Goal: Task Accomplishment & Management: Use online tool/utility

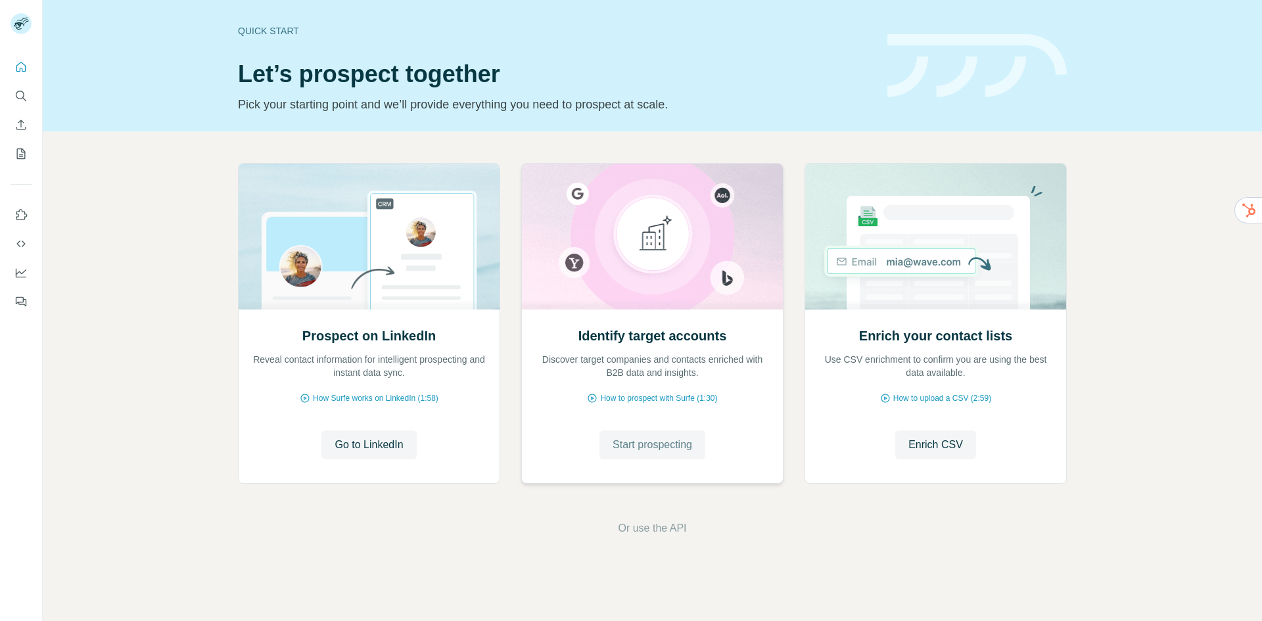
click at [655, 444] on span "Start prospecting" at bounding box center [653, 445] width 80 height 16
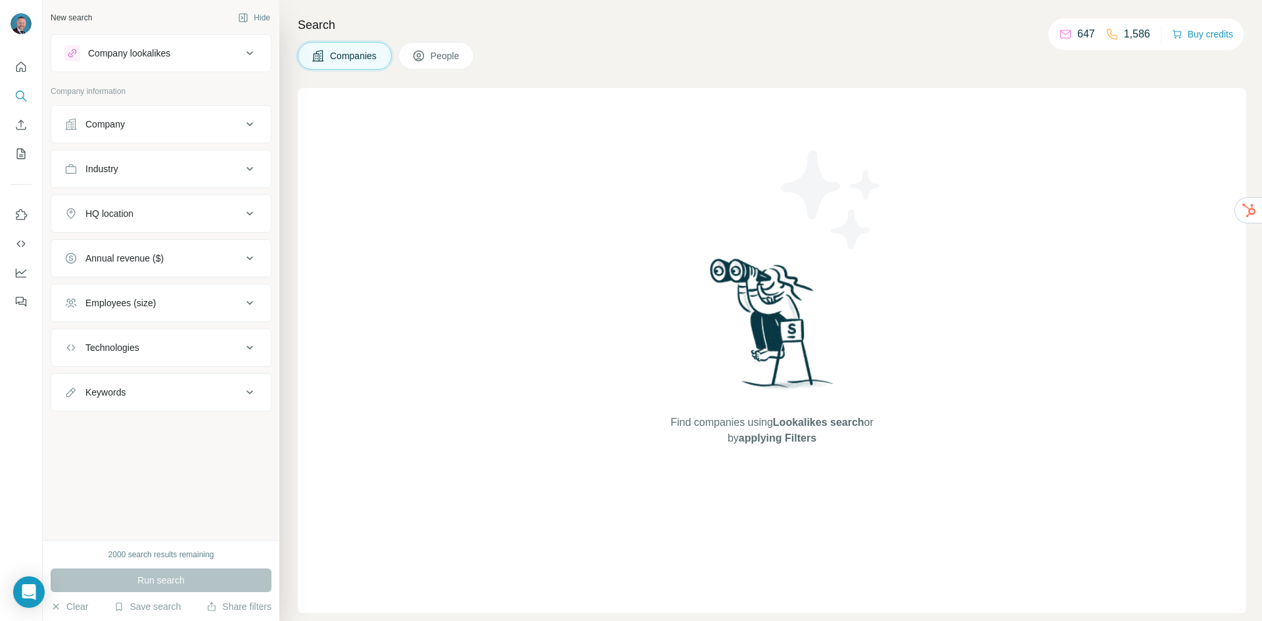
click at [170, 54] on div "Company lookalikes" at bounding box center [129, 53] width 82 height 13
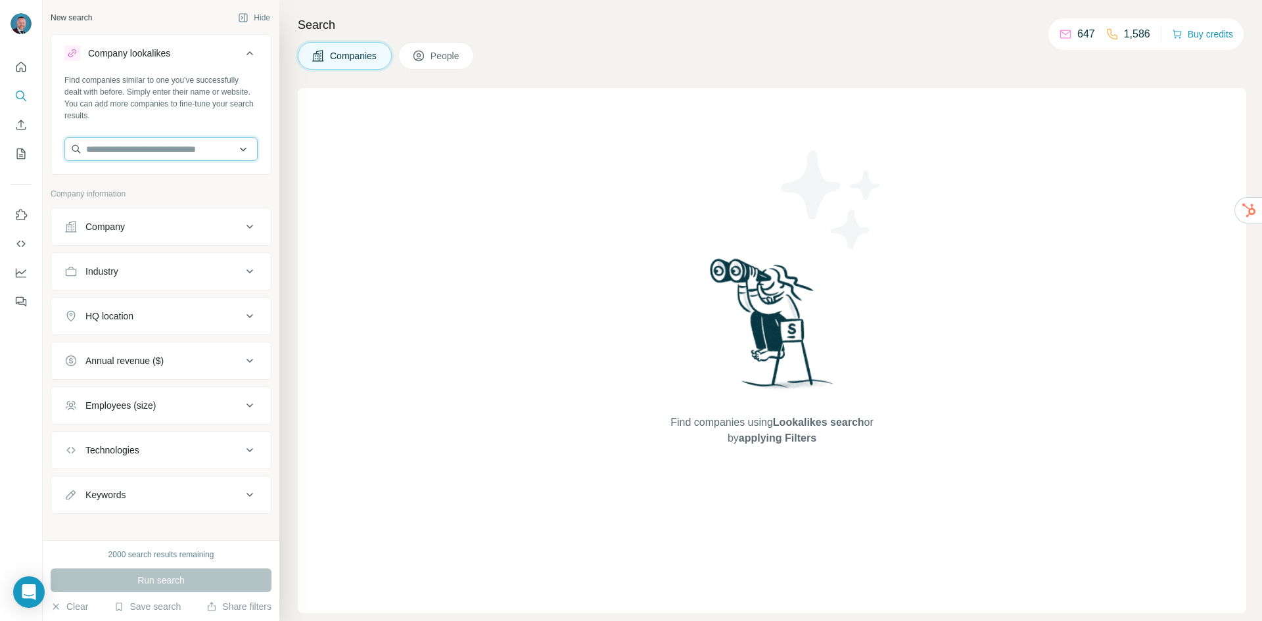
click at [134, 147] on input "text" at bounding box center [160, 149] width 193 height 24
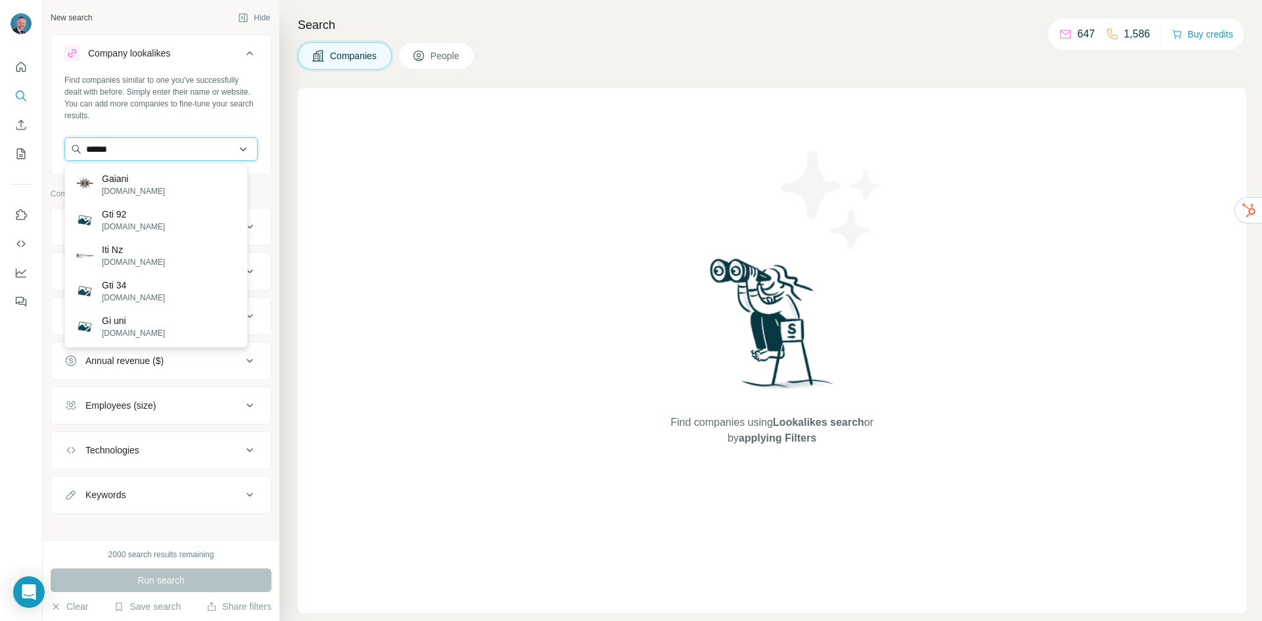
drag, startPoint x: 87, startPoint y: 151, endPoint x: 99, endPoint y: 151, distance: 12.5
click at [99, 151] on input "******" at bounding box center [160, 149] width 193 height 24
drag, startPoint x: 123, startPoint y: 146, endPoint x: 74, endPoint y: 147, distance: 48.6
click at [74, 147] on input "*****" at bounding box center [160, 149] width 193 height 24
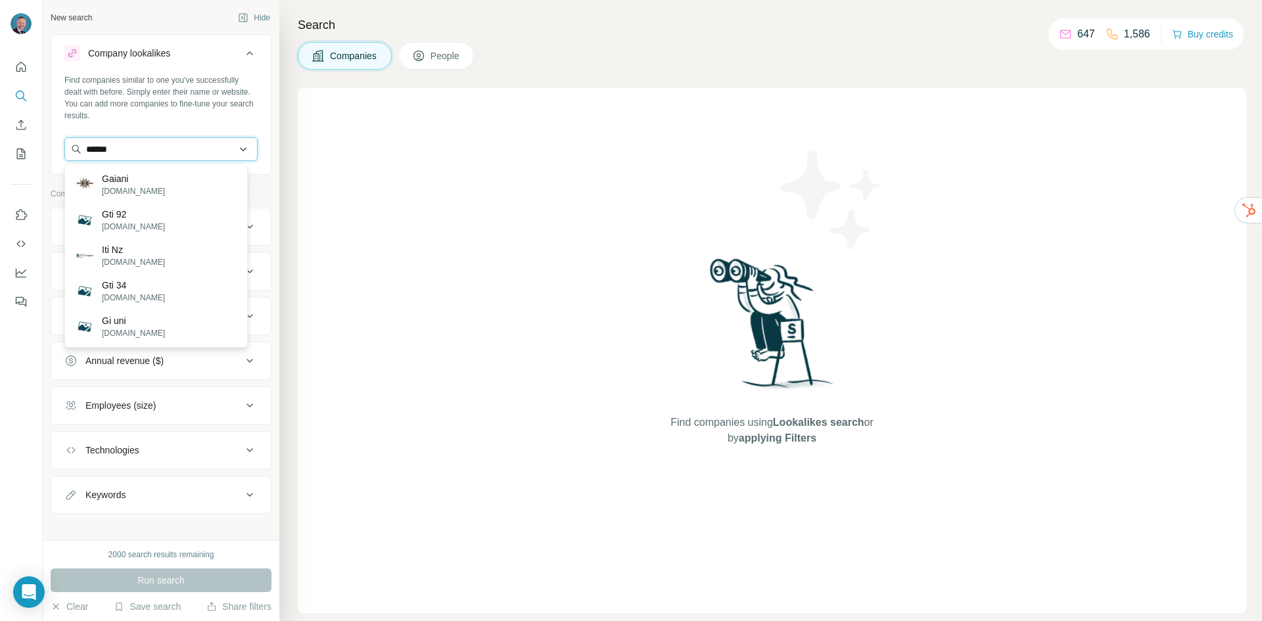
drag, startPoint x: 126, startPoint y: 144, endPoint x: 80, endPoint y: 144, distance: 46.7
click at [80, 144] on input "******" at bounding box center [160, 149] width 193 height 24
click at [106, 152] on input "**********" at bounding box center [160, 149] width 193 height 24
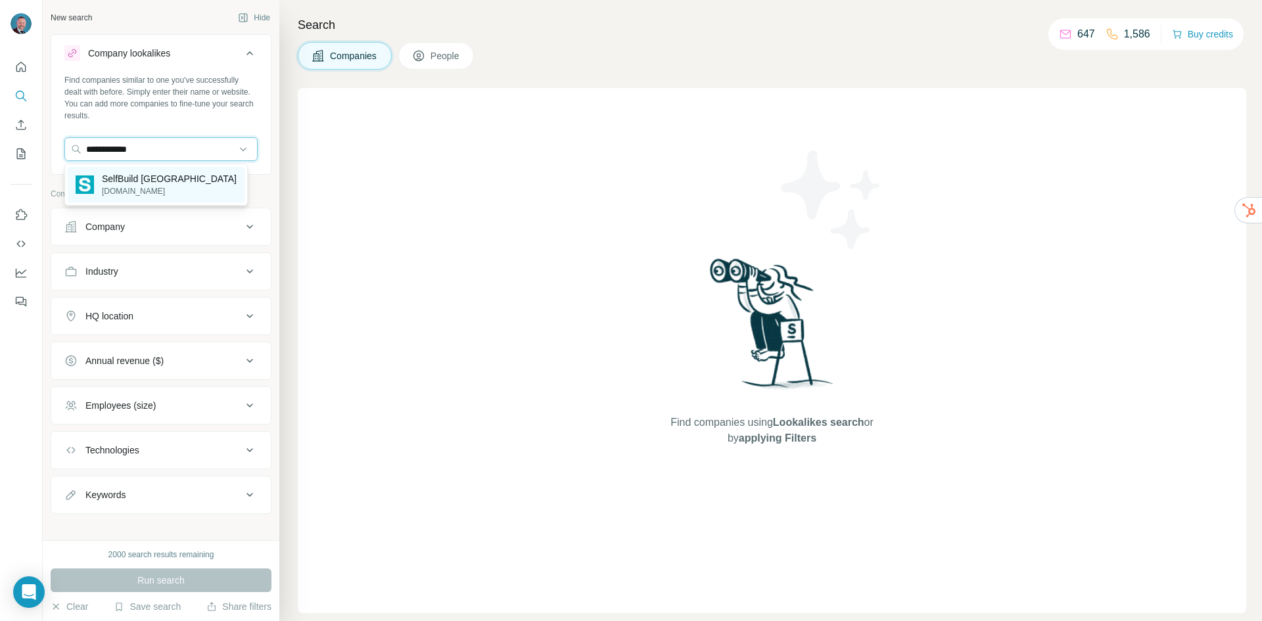
type input "**********"
click at [116, 181] on p "SelfBuild [GEOGRAPHIC_DATA]" at bounding box center [169, 178] width 135 height 13
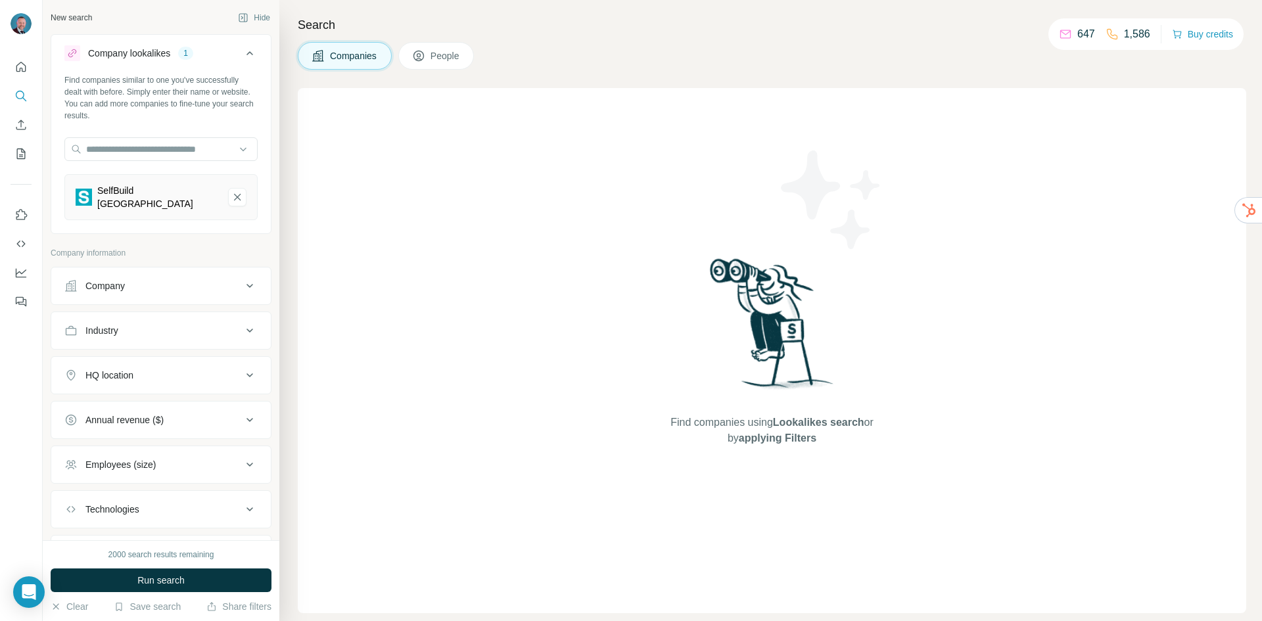
click at [172, 369] on div "HQ location" at bounding box center [152, 375] width 177 height 13
click at [143, 402] on input "text" at bounding box center [160, 408] width 193 height 24
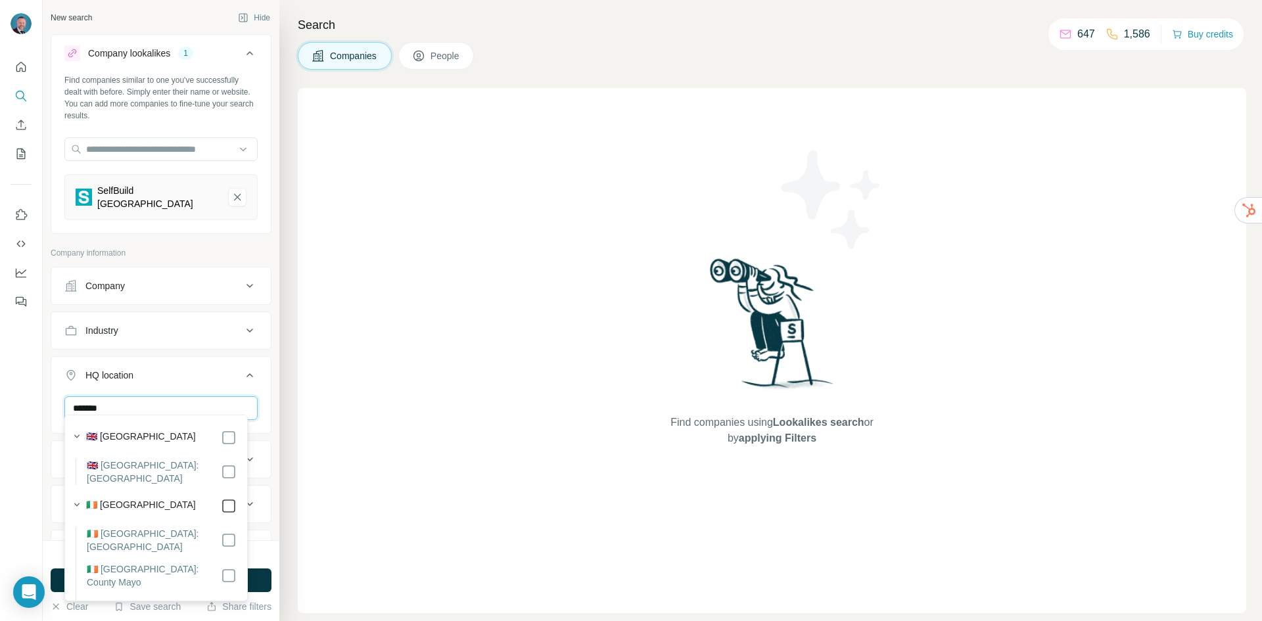
type input "*******"
click at [296, 340] on div "Search Companies People Find companies using Lookalikes search or by applying F…" at bounding box center [770, 310] width 983 height 621
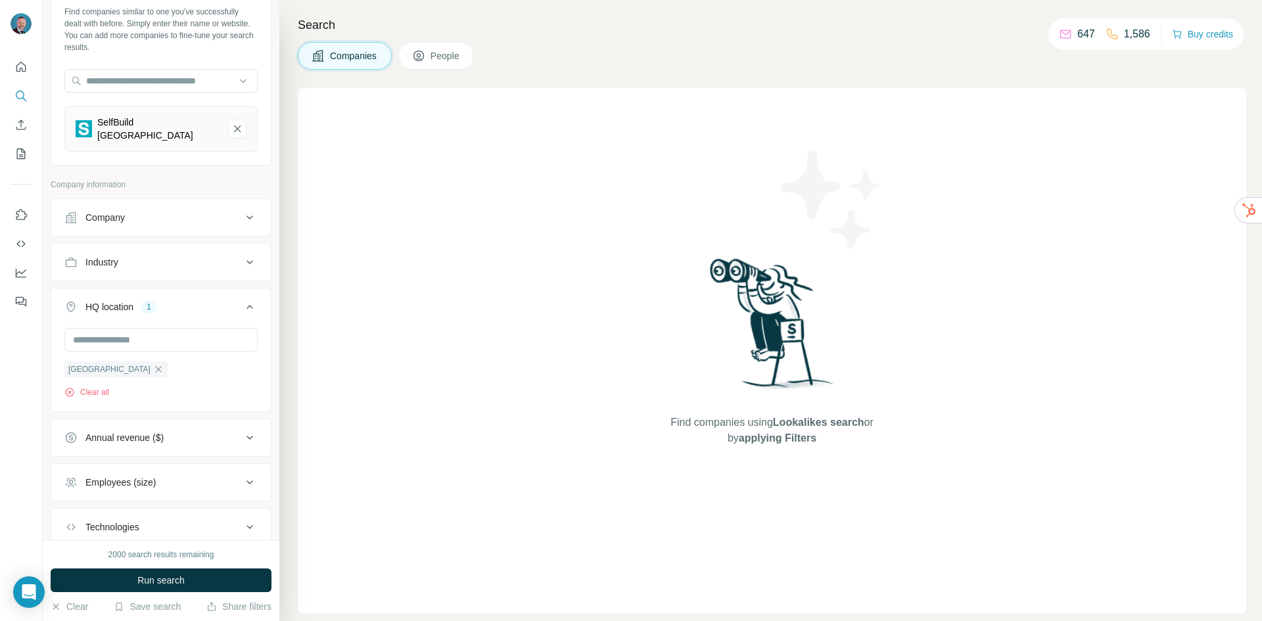
scroll to position [149, 0]
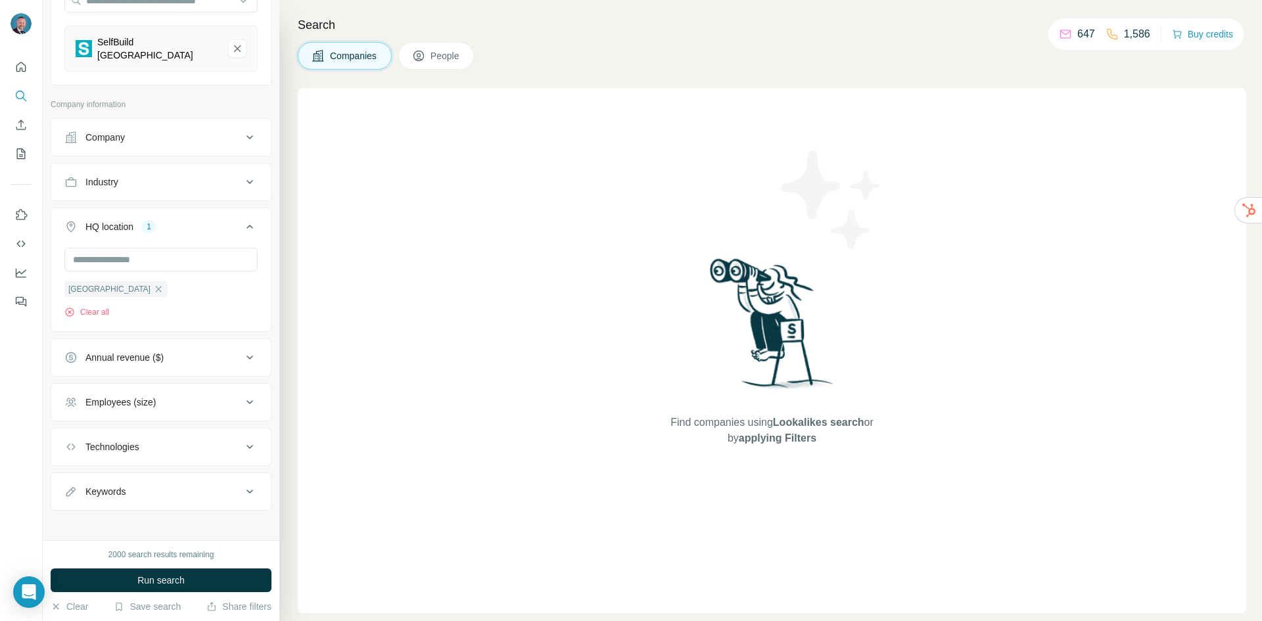
click at [242, 355] on icon at bounding box center [250, 358] width 16 height 16
click at [78, 404] on icon at bounding box center [72, 411] width 16 height 16
click at [202, 579] on button "Run search" at bounding box center [161, 581] width 221 height 24
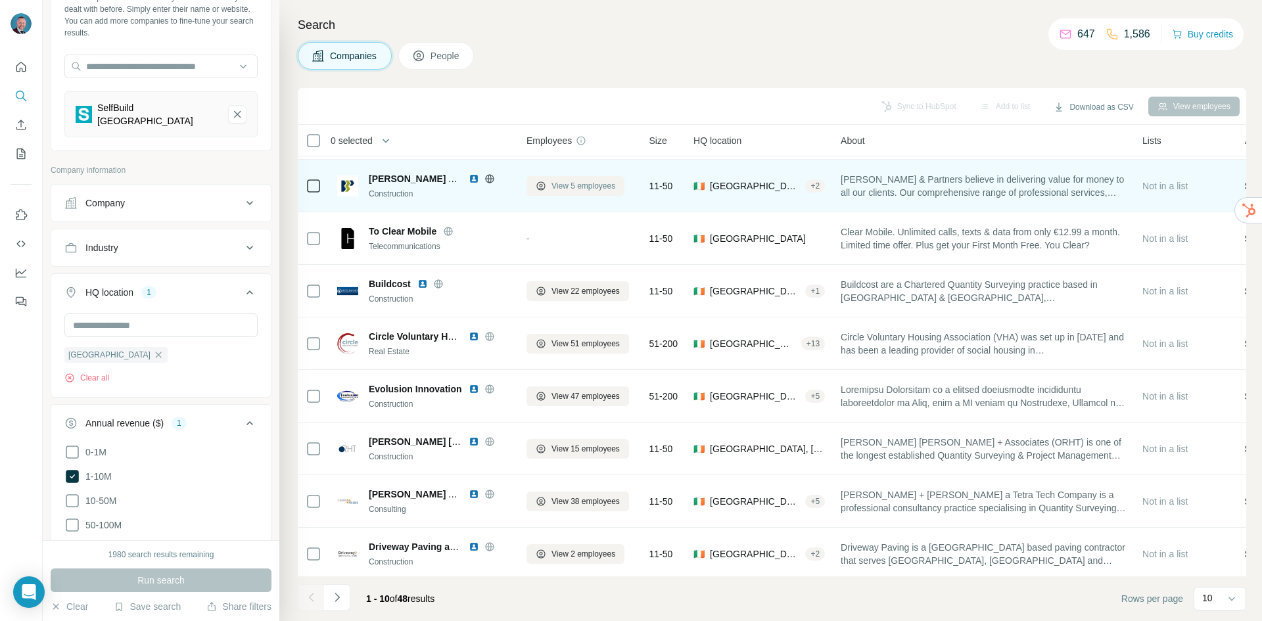
scroll to position [112, 0]
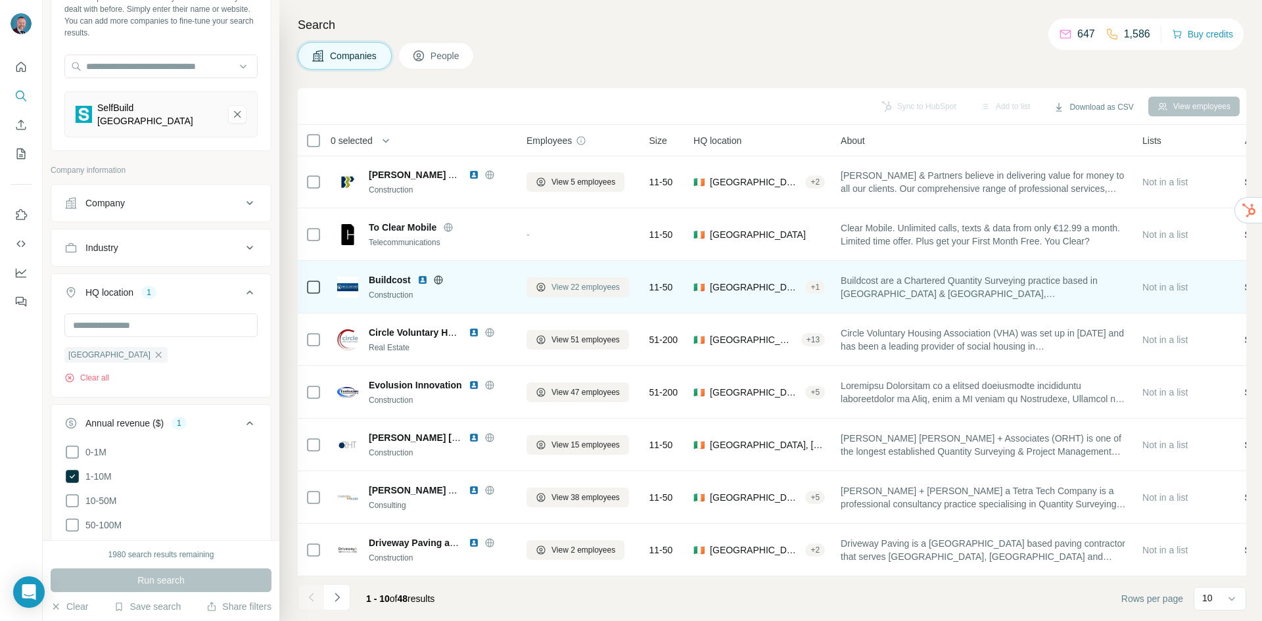
click at [559, 281] on span "View 22 employees" at bounding box center [585, 287] width 68 height 12
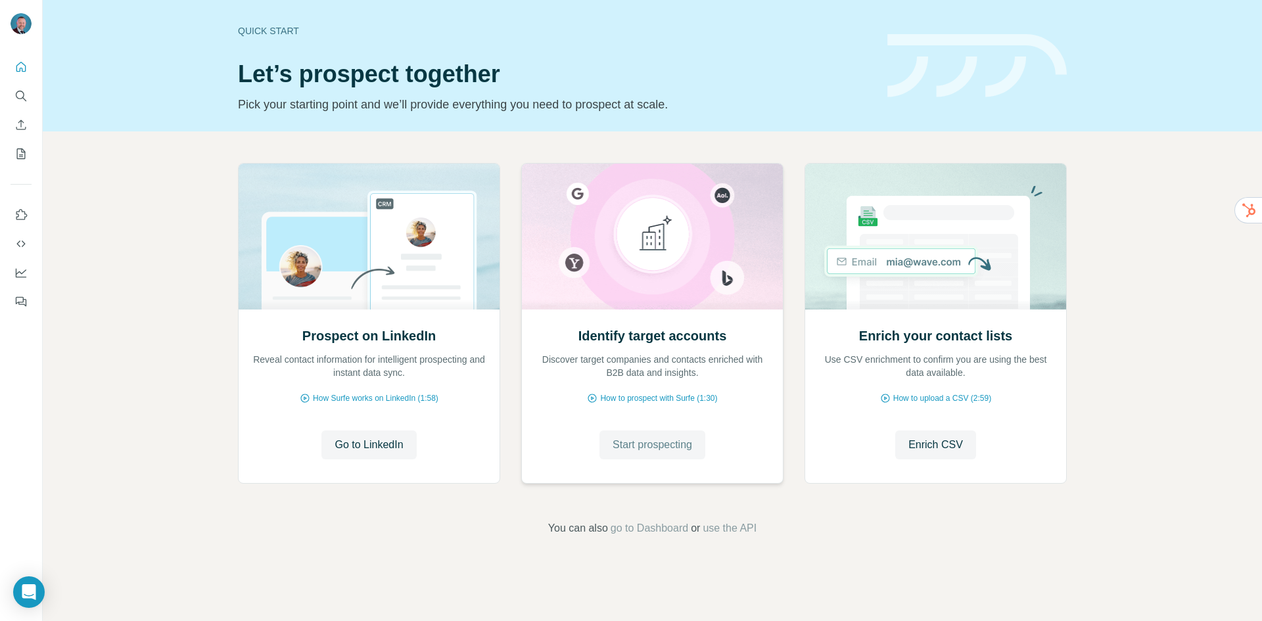
click at [653, 451] on span "Start prospecting" at bounding box center [653, 445] width 80 height 16
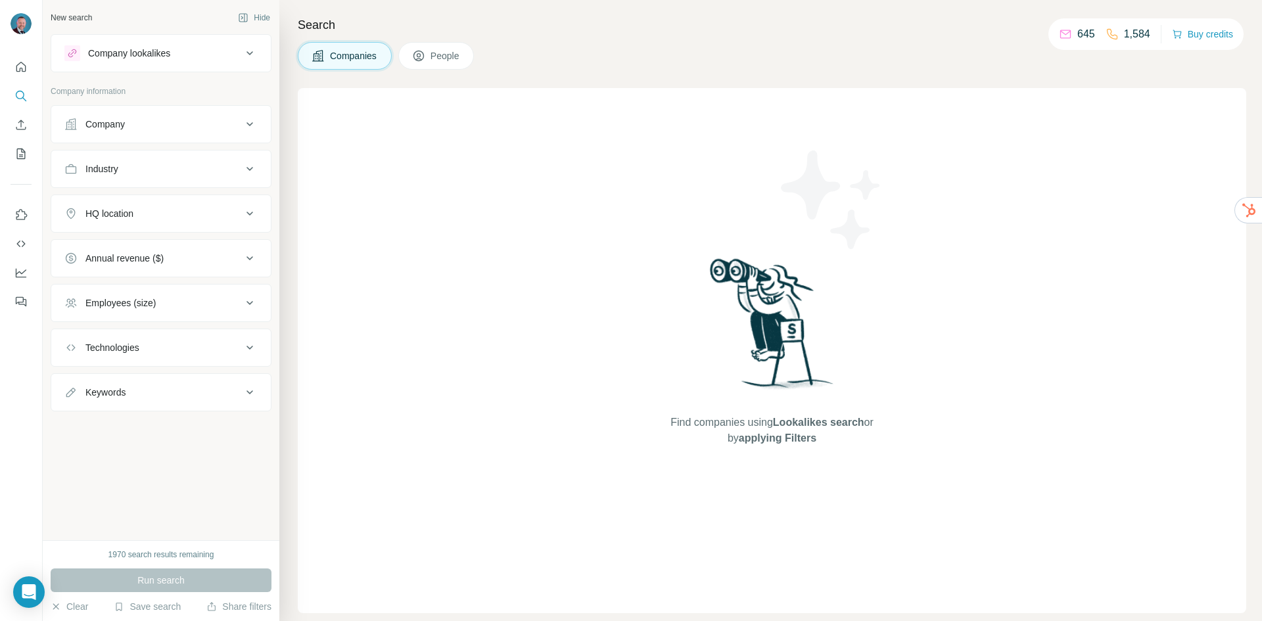
click at [151, 129] on div "Company" at bounding box center [152, 124] width 177 height 13
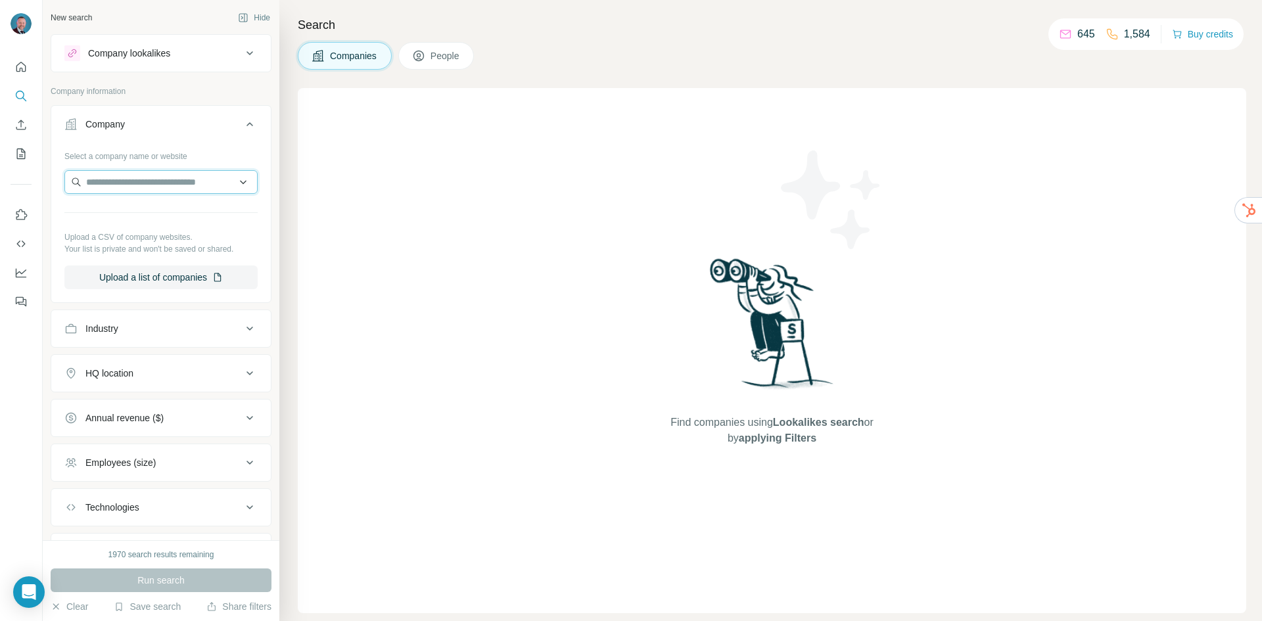
click at [138, 186] on input "text" at bounding box center [160, 182] width 193 height 24
click at [109, 182] on input "**********" at bounding box center [160, 182] width 193 height 24
type input "**********"
click at [145, 210] on p "[GEOGRAPHIC_DATA]" at bounding box center [150, 211] width 96 height 13
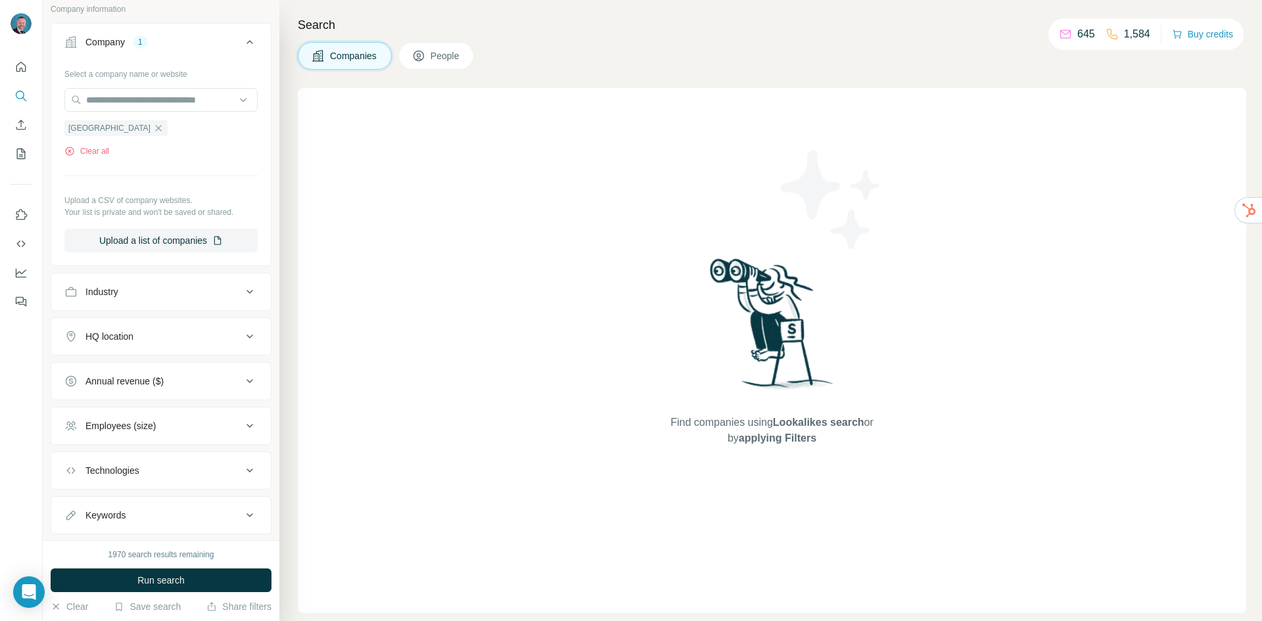
scroll to position [114, 0]
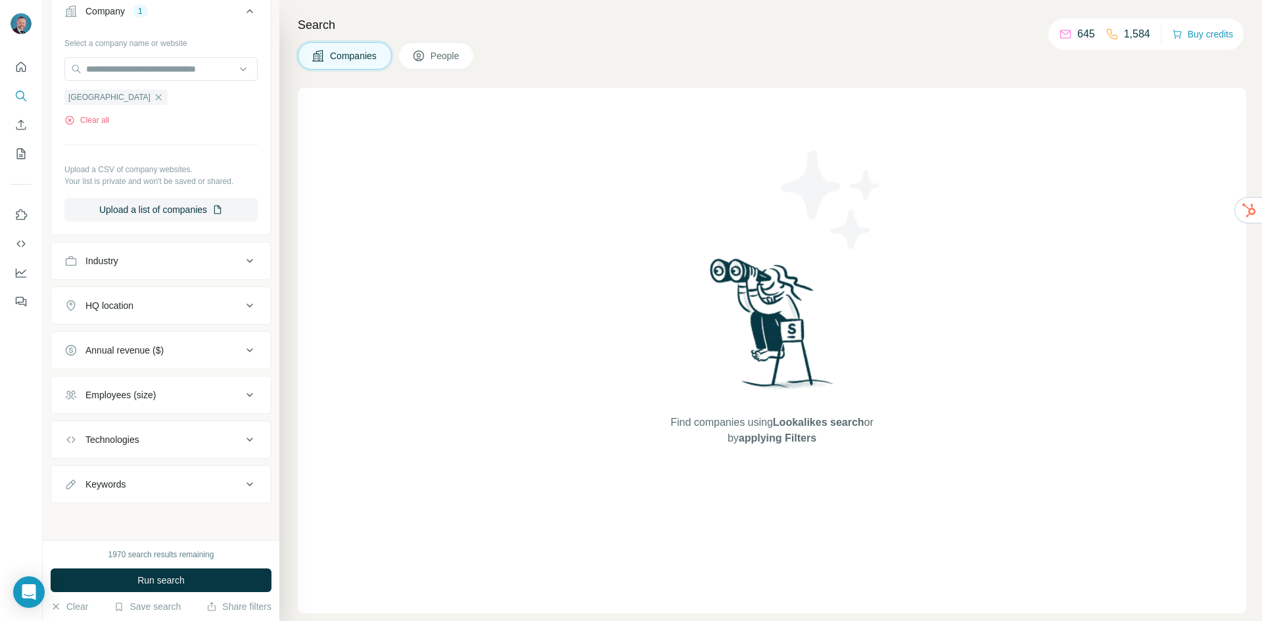
click at [177, 303] on div "HQ location" at bounding box center [152, 305] width 177 height 13
click at [166, 332] on input "text" at bounding box center [160, 338] width 193 height 24
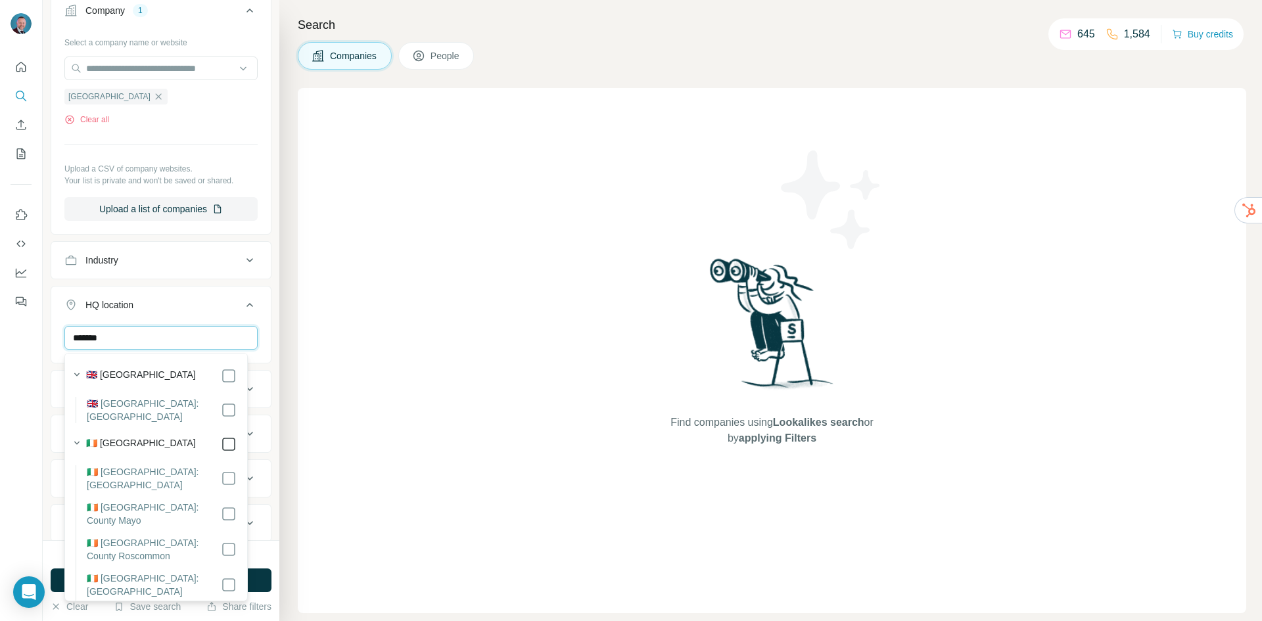
type input "*******"
click at [48, 387] on div "New search Hide Company lookalikes Company information Company 1 Select a compa…" at bounding box center [161, 270] width 237 height 540
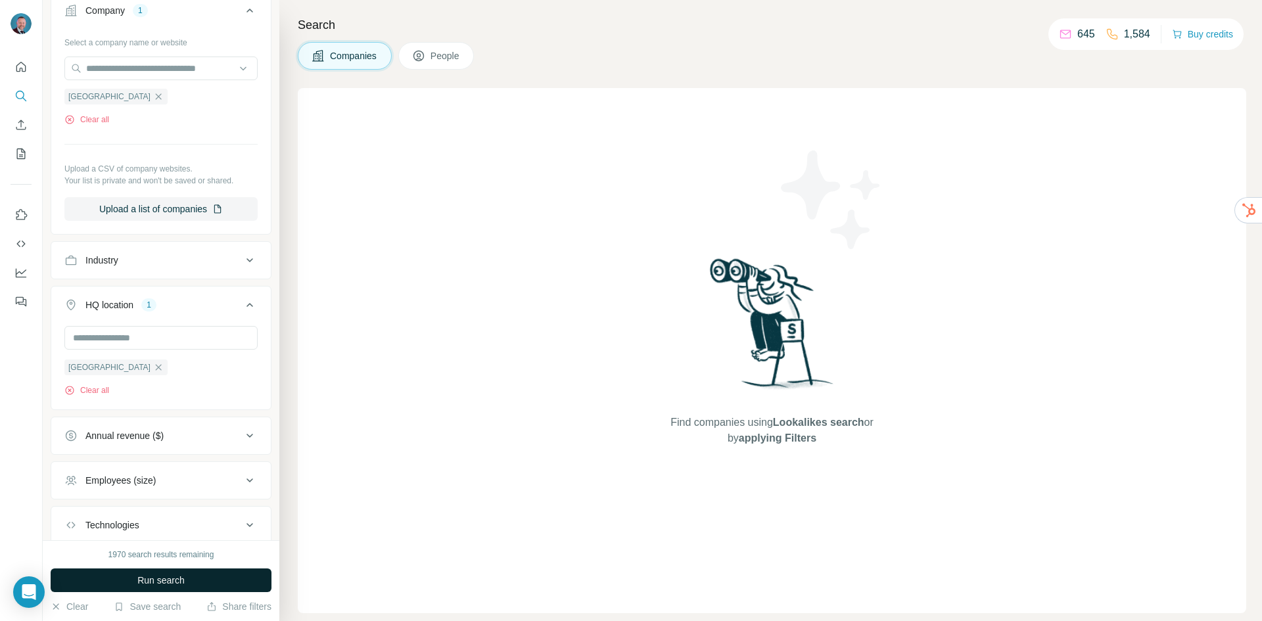
click at [189, 579] on button "Run search" at bounding box center [161, 581] width 221 height 24
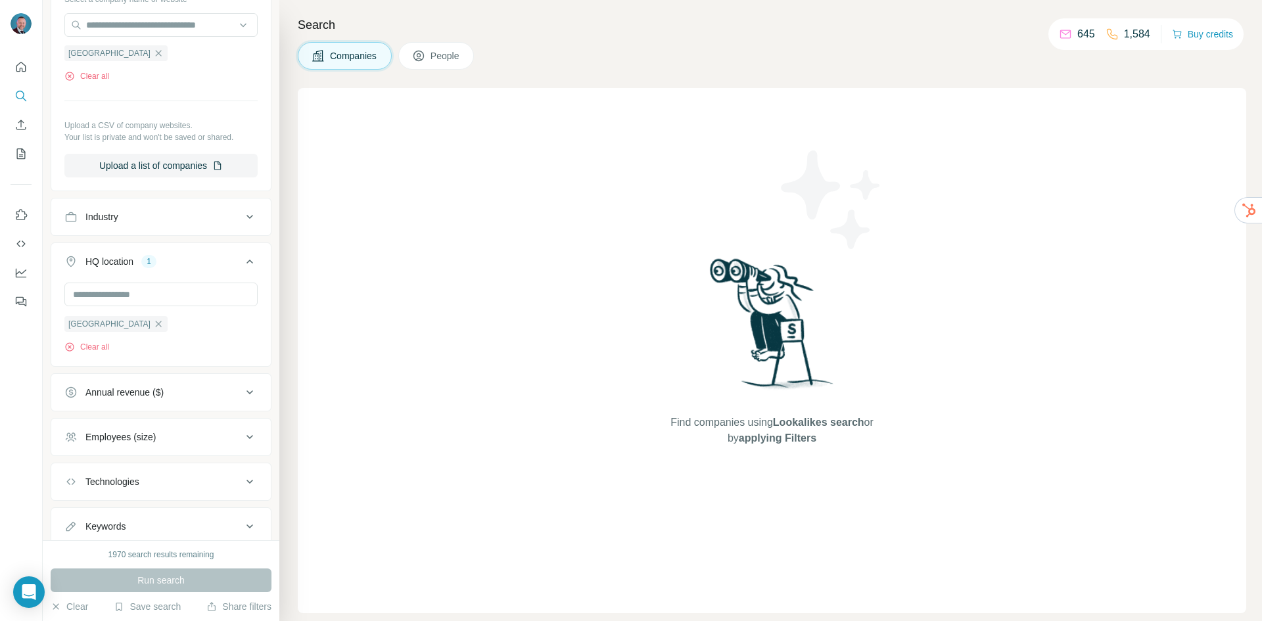
scroll to position [200, 0]
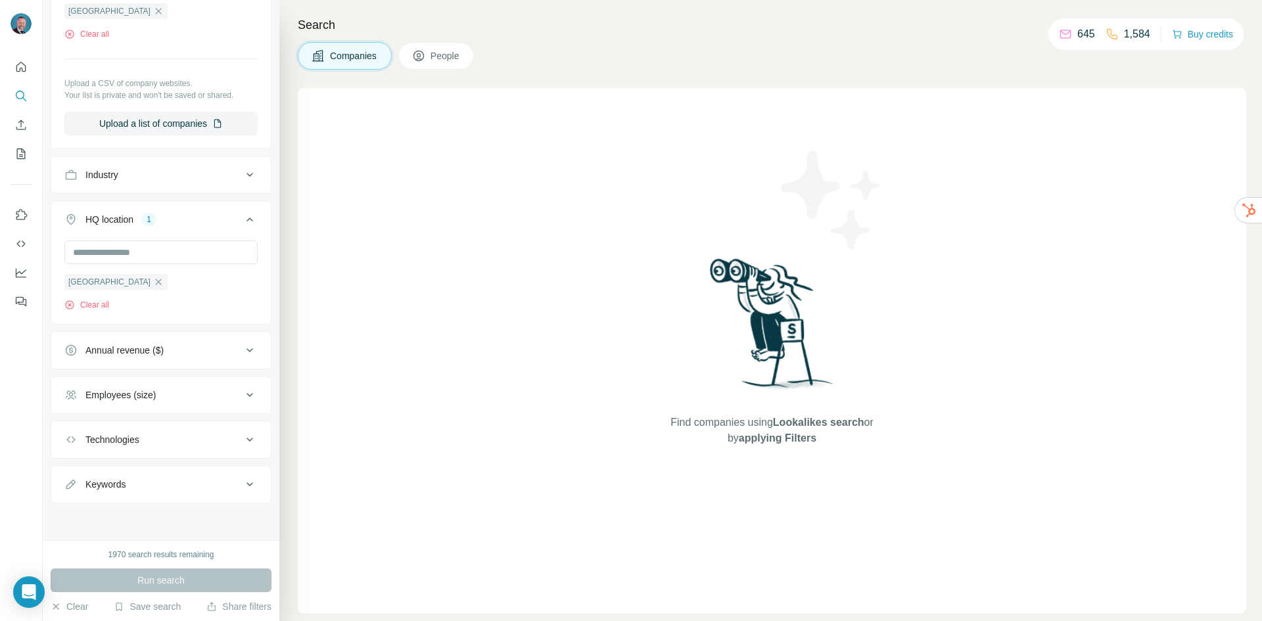
click at [189, 349] on div "Annual revenue ($)" at bounding box center [152, 350] width 177 height 13
click at [70, 377] on icon at bounding box center [72, 378] width 16 height 16
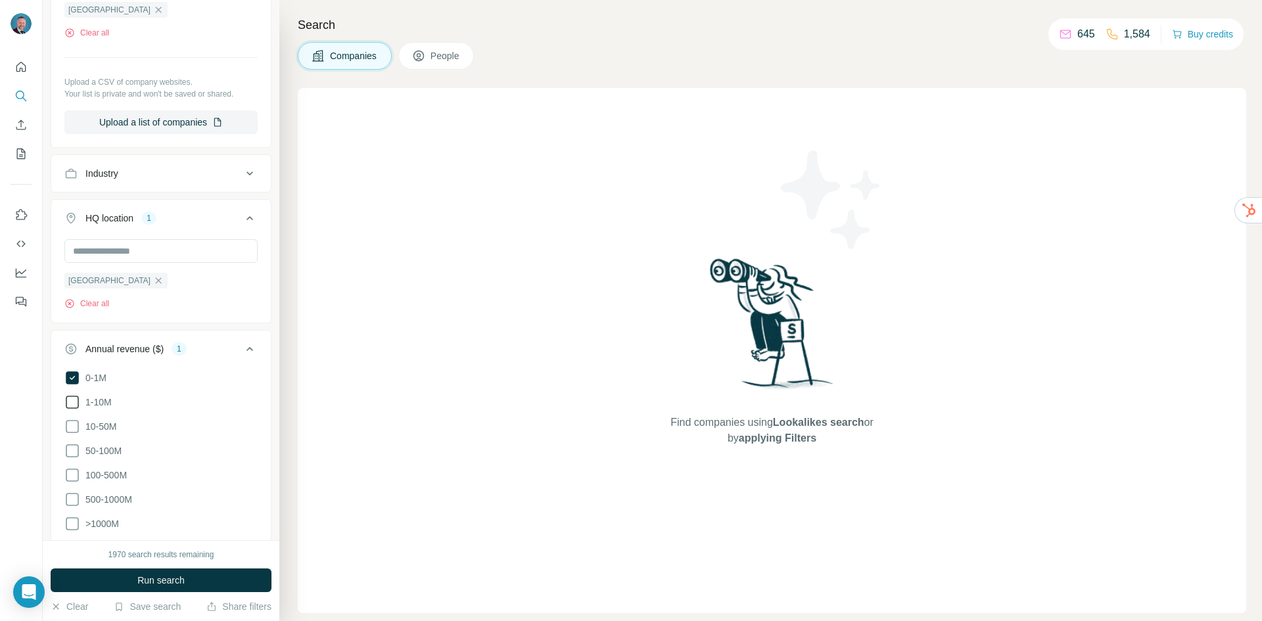
click at [72, 404] on icon at bounding box center [72, 402] width 16 height 16
click at [76, 429] on icon at bounding box center [72, 427] width 16 height 16
click at [73, 451] on icon at bounding box center [72, 451] width 16 height 16
click at [74, 448] on icon at bounding box center [72, 450] width 13 height 13
click at [140, 576] on span "Run search" at bounding box center [160, 580] width 47 height 13
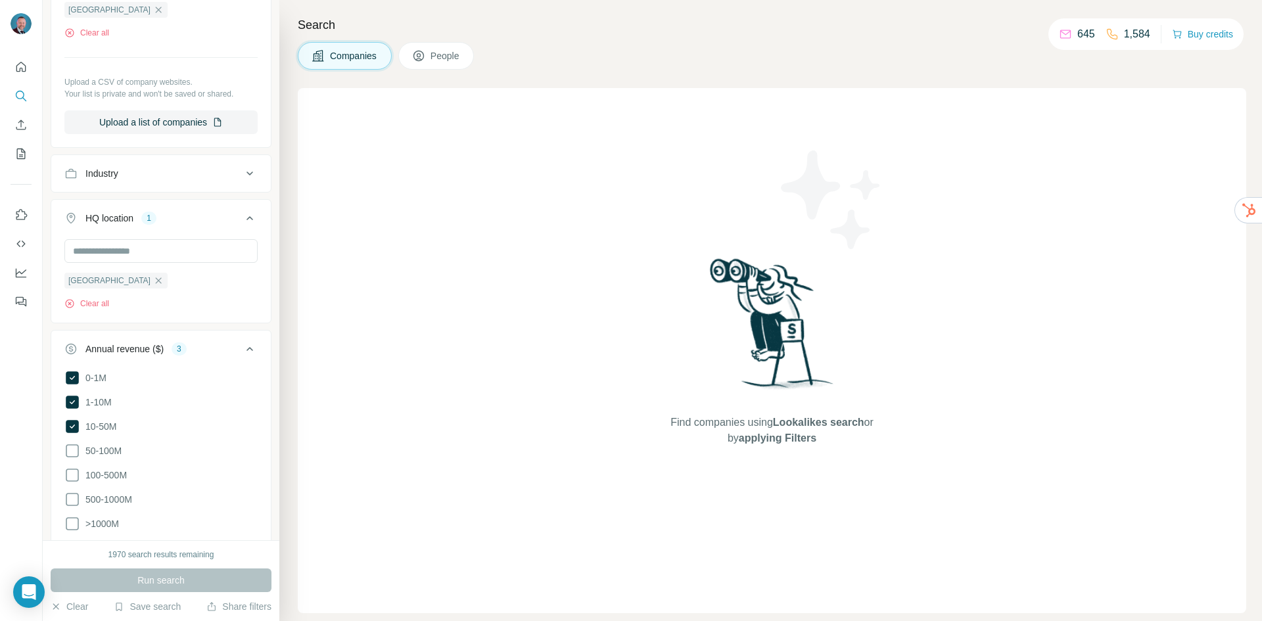
click at [411, 60] on button "People" at bounding box center [436, 56] width 76 height 28
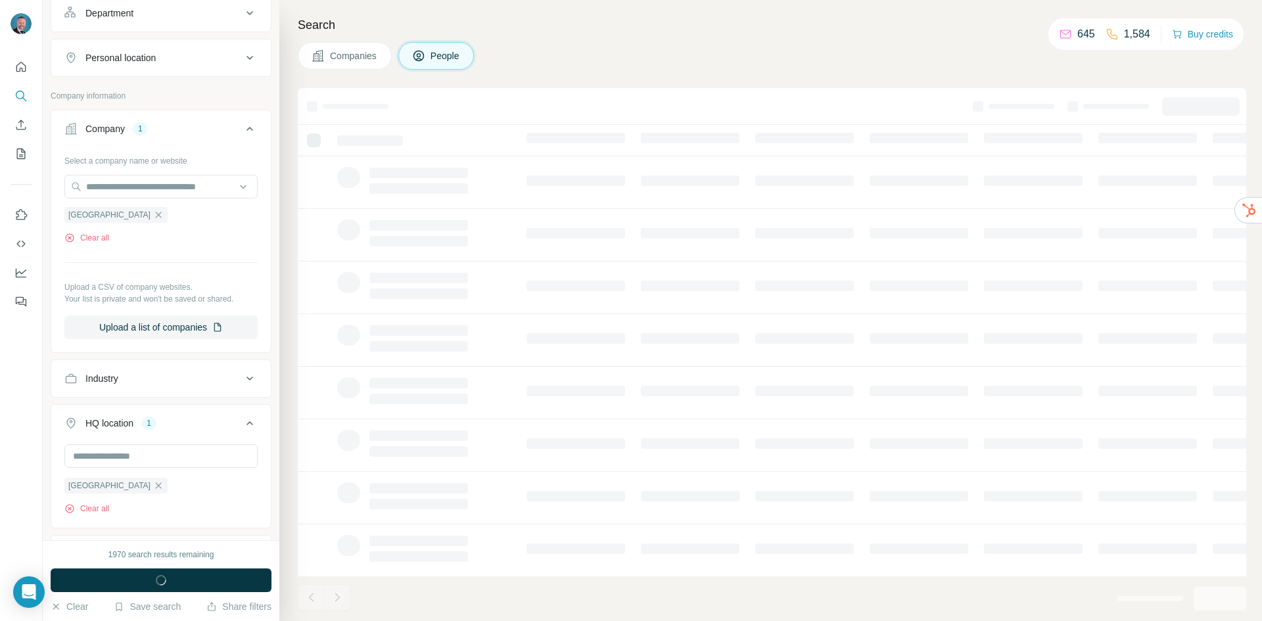
scroll to position [406, 0]
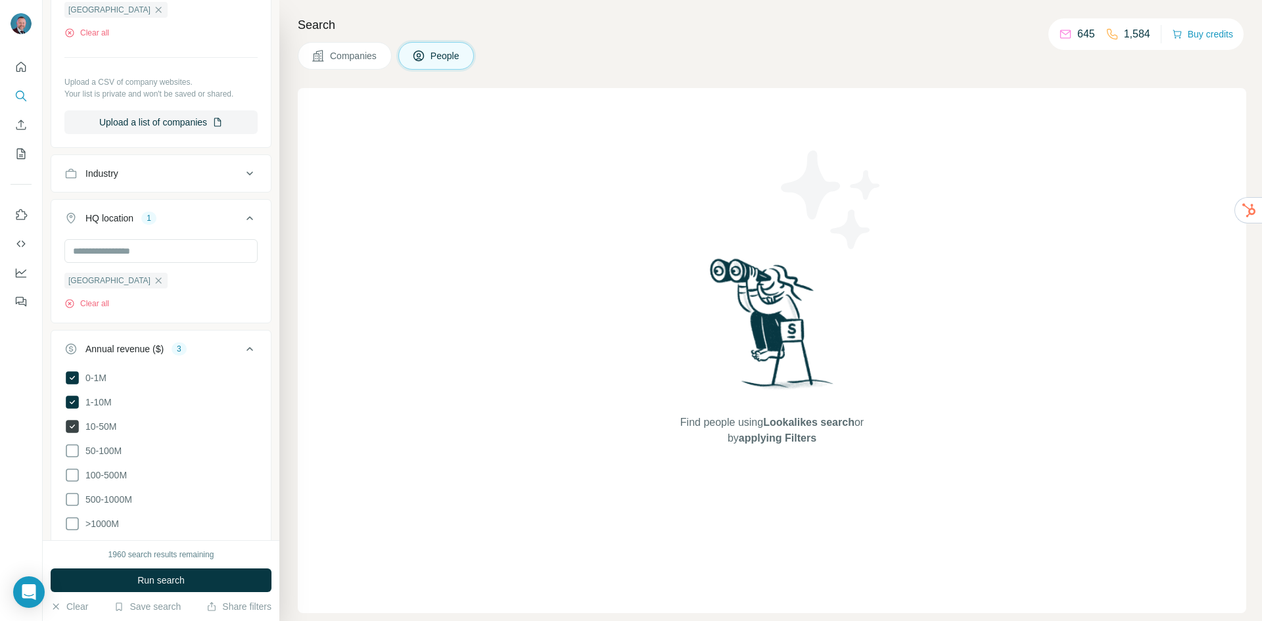
click at [72, 430] on icon at bounding box center [72, 426] width 13 height 13
drag, startPoint x: 68, startPoint y: 396, endPoint x: 68, endPoint y: 382, distance: 13.8
click at [68, 396] on icon at bounding box center [72, 402] width 16 height 16
click at [68, 381] on icon at bounding box center [72, 377] width 13 height 13
